Goal: Check status: Check status

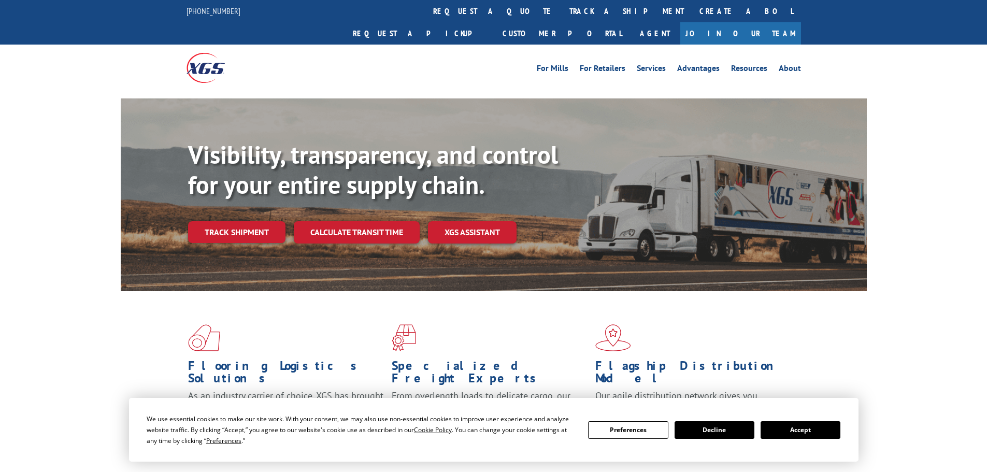
click at [244, 229] on div "Visibility, transparency, and control for your entire supply chain. Track shipm…" at bounding box center [527, 212] width 678 height 144
click at [238, 221] on link "Track shipment" at bounding box center [236, 232] width 97 height 22
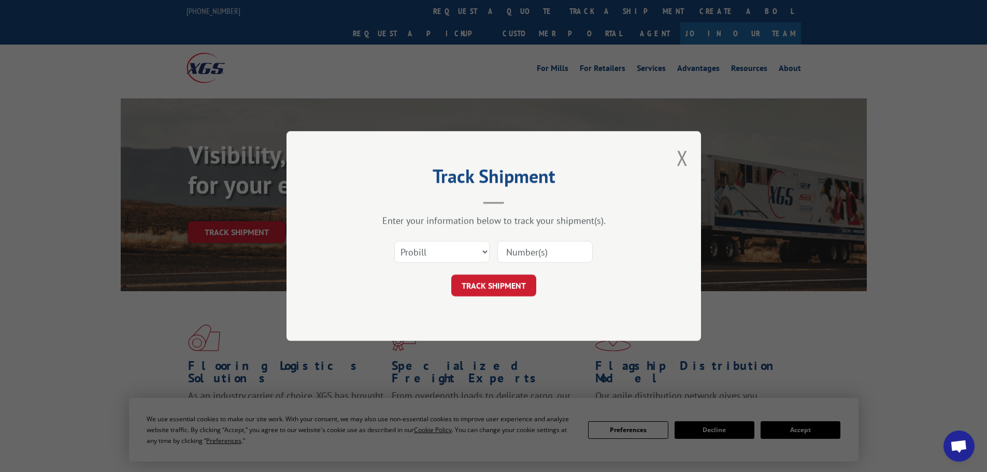
click at [575, 256] on input at bounding box center [544, 252] width 95 height 22
paste input "431825235245"
type input "431825235245"
click at [505, 284] on button "TRACK SHIPMENT" at bounding box center [493, 285] width 85 height 22
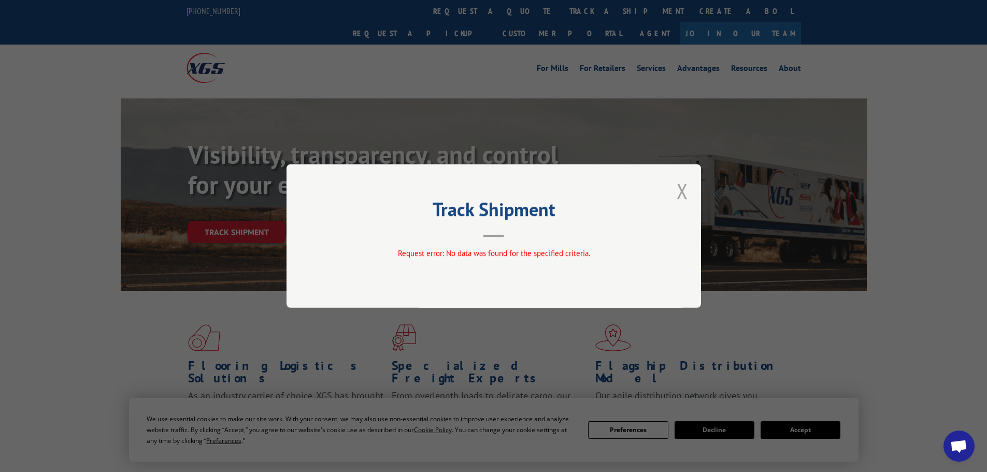
click at [680, 188] on button "Close modal" at bounding box center [681, 190] width 11 height 27
